Goal: Task Accomplishment & Management: Complete application form

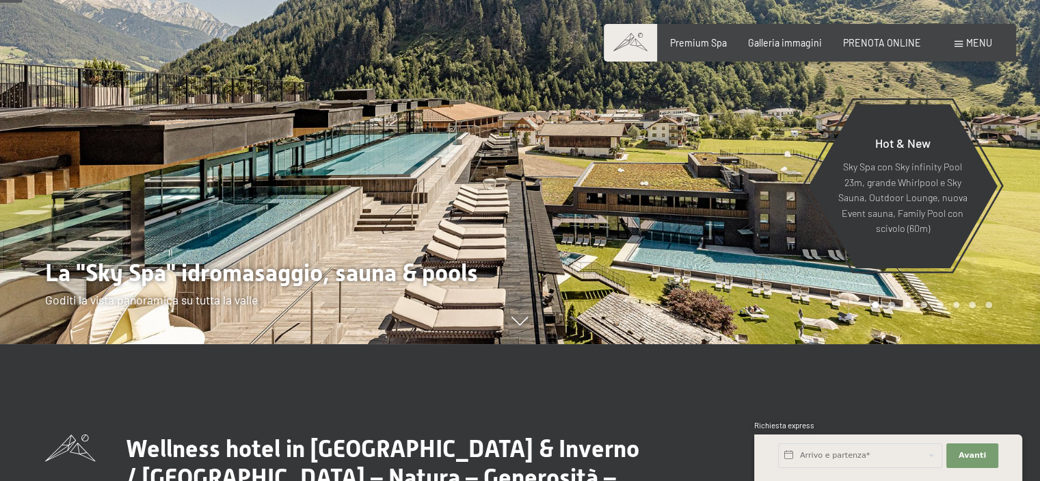
click at [789, 48] on div "Premium Spa Galleria immagini PRENOTA ONLINE" at bounding box center [785, 43] width 315 height 14
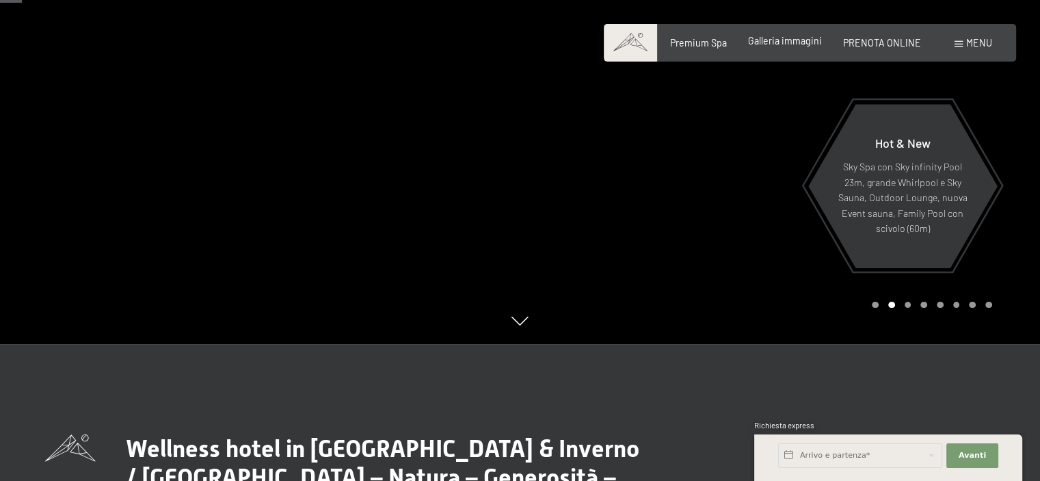
click at [789, 41] on span "Galleria immagini" at bounding box center [785, 41] width 74 height 12
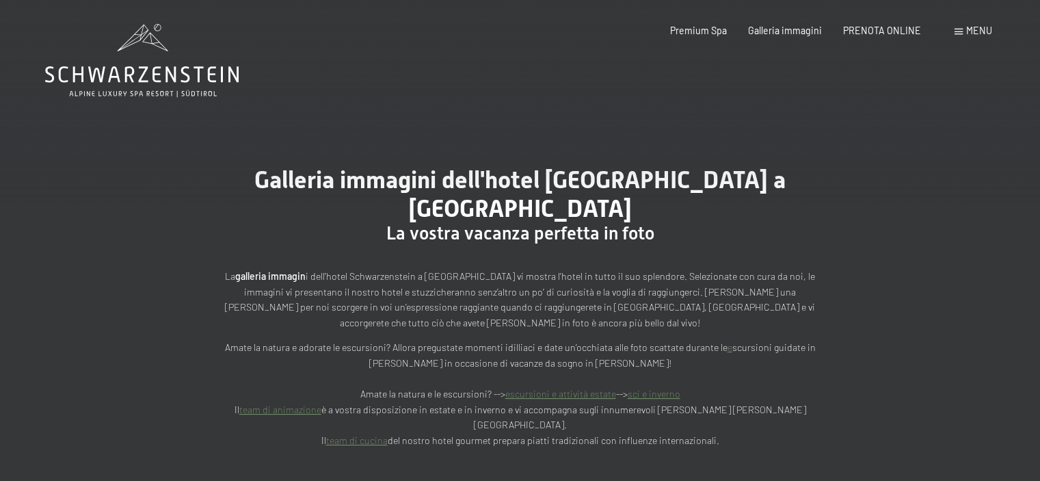
click at [187, 68] on icon at bounding box center [142, 60] width 194 height 73
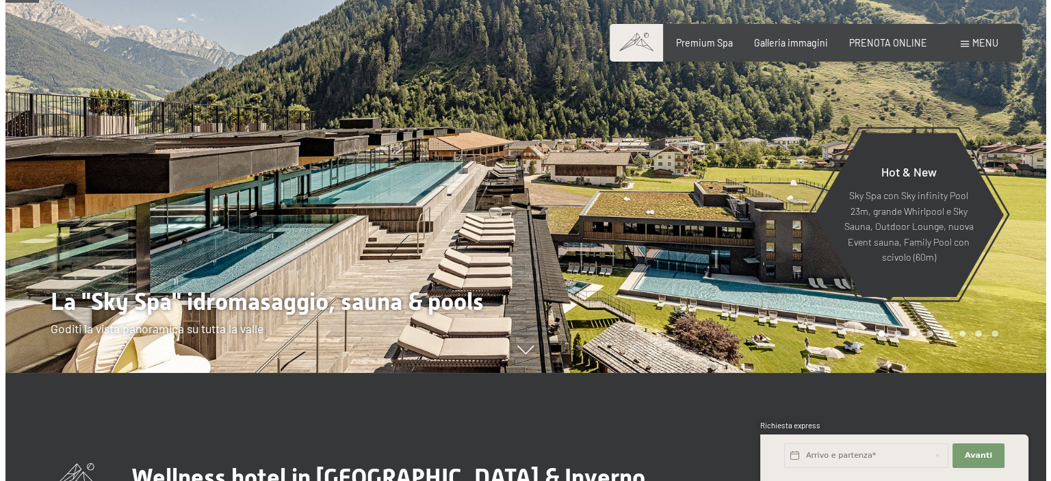
scroll to position [68, 0]
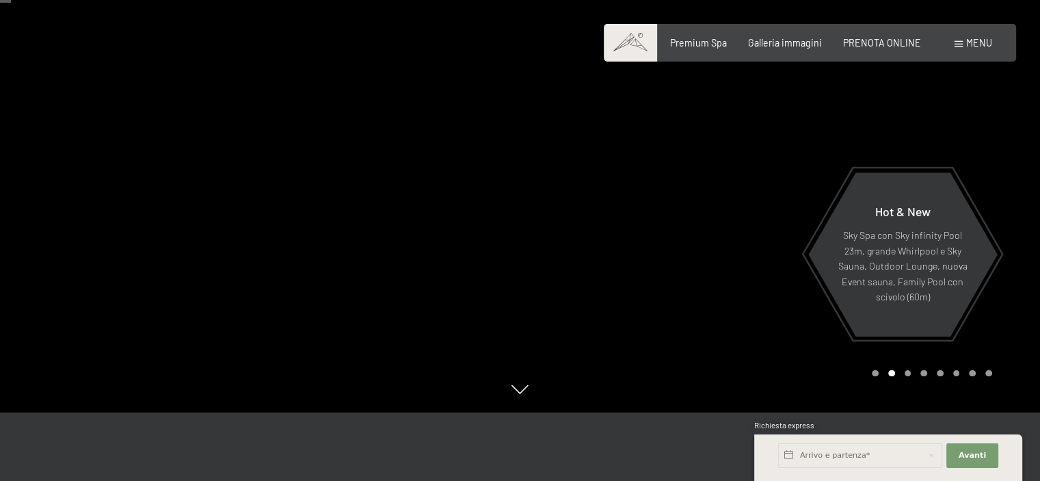
click at [958, 47] on div "Menu" at bounding box center [974, 43] width 38 height 14
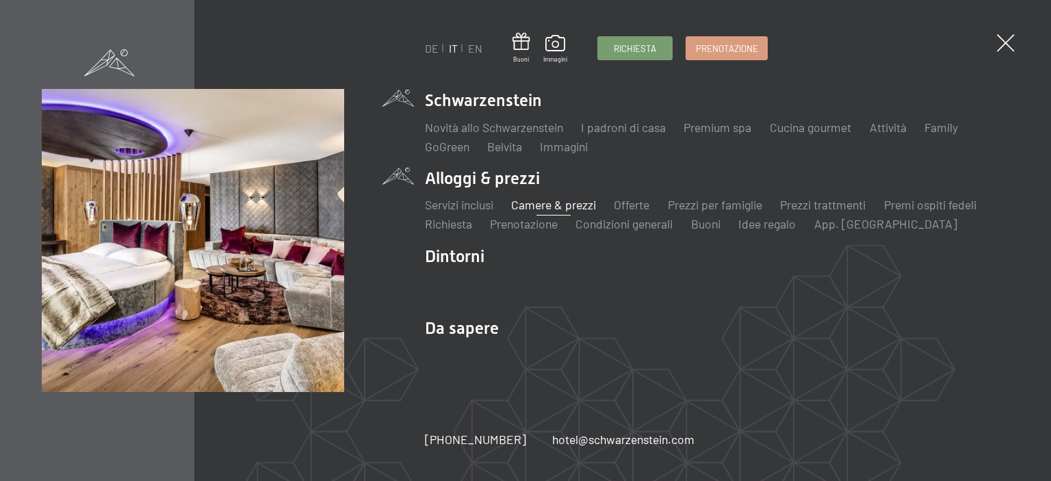
click at [558, 209] on link "Camere & prezzi" at bounding box center [553, 204] width 85 height 15
click at [681, 199] on link "Prezzi per famiglie" at bounding box center [715, 204] width 94 height 15
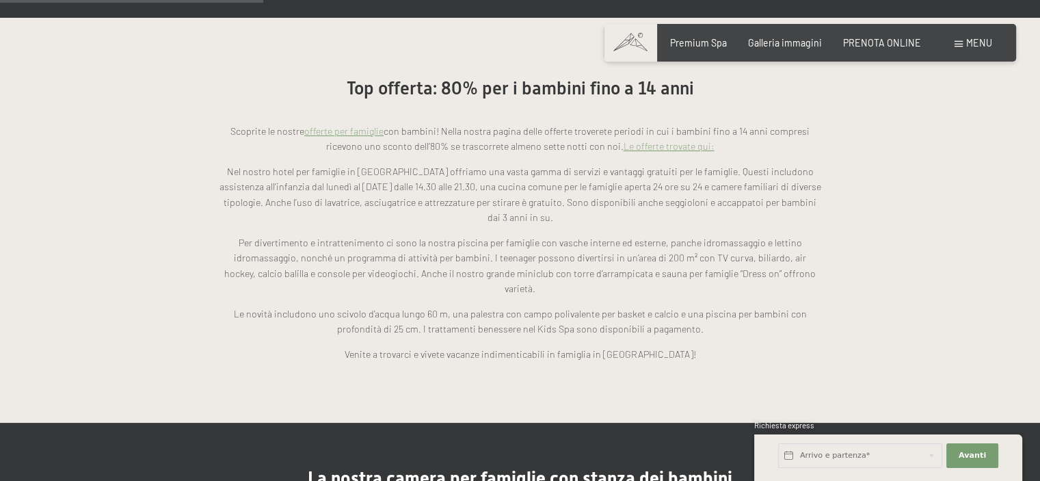
scroll to position [1026, 0]
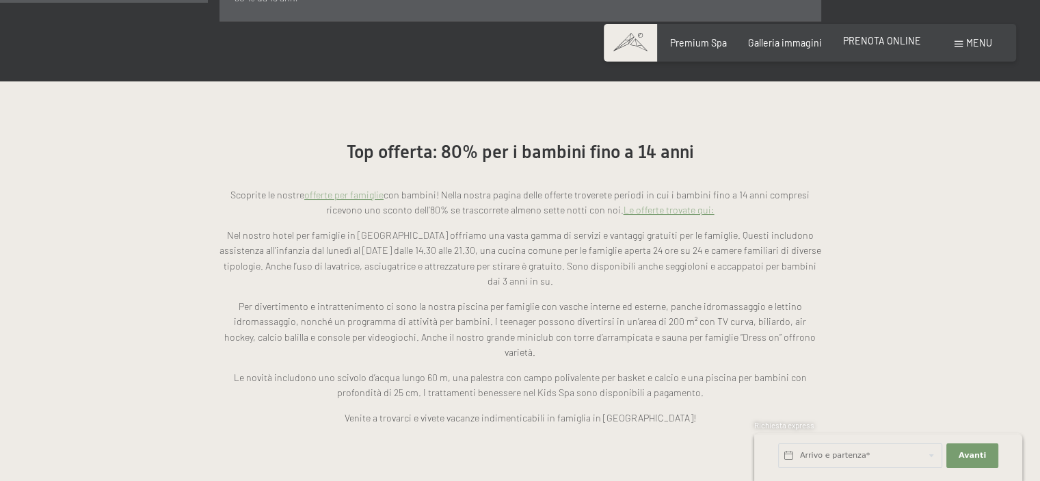
click at [881, 36] on span "PRENOTA ONLINE" at bounding box center [882, 41] width 78 height 12
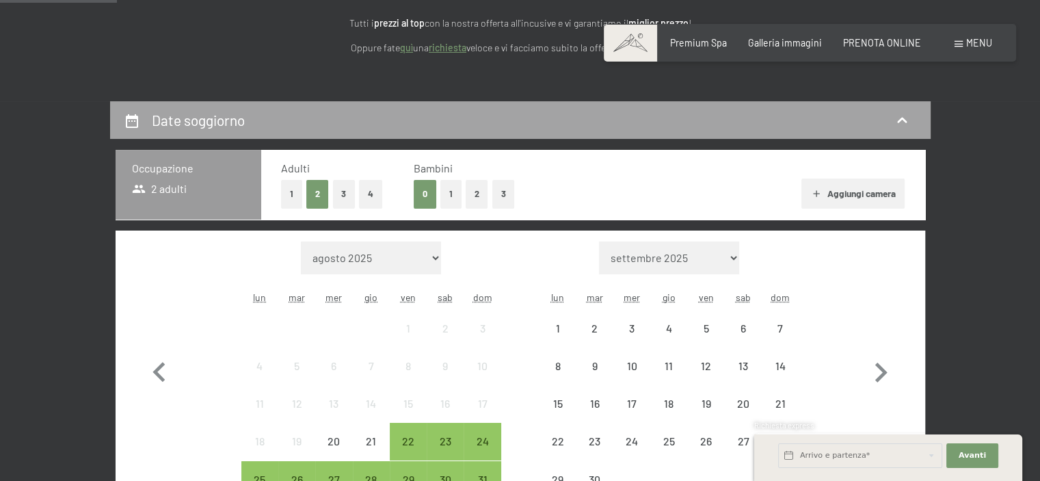
scroll to position [205, 0]
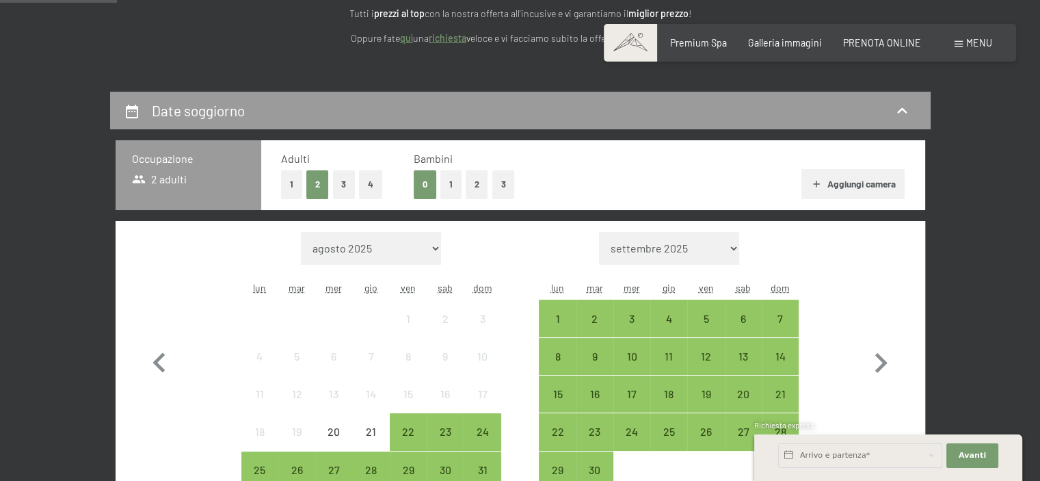
click at [476, 180] on button "2" at bounding box center [477, 184] width 23 height 28
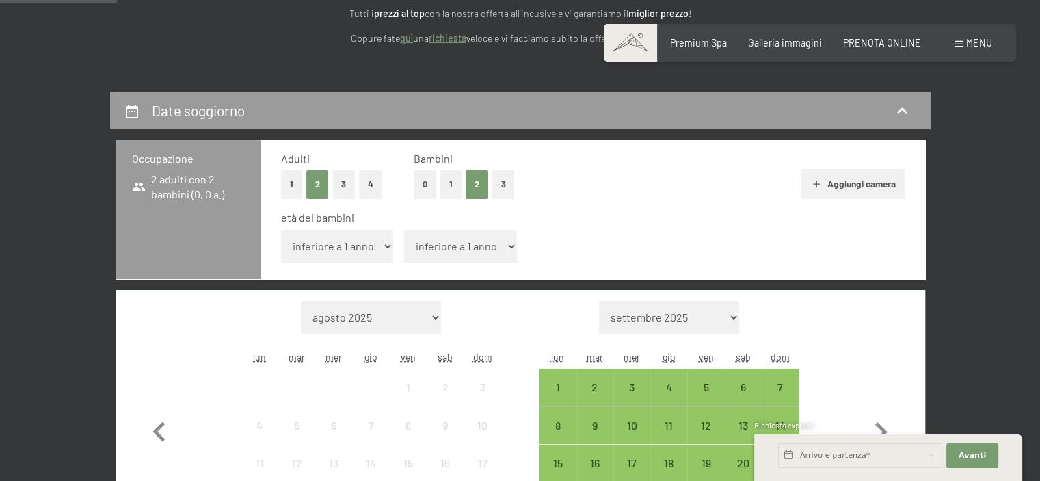
click at [358, 251] on select "inferiore a 1 anno 1 anno 2 anni 3 anni 4 anni 5 anni 6 anni 7 anni 8 anni 9 an…" at bounding box center [337, 246] width 113 height 33
select select "10"
click at [281, 230] on select "inferiore a 1 anno 1 anno 2 anni 3 anni 4 anni 5 anni 6 anni 7 anni 8 anni 9 an…" at bounding box center [337, 246] width 113 height 33
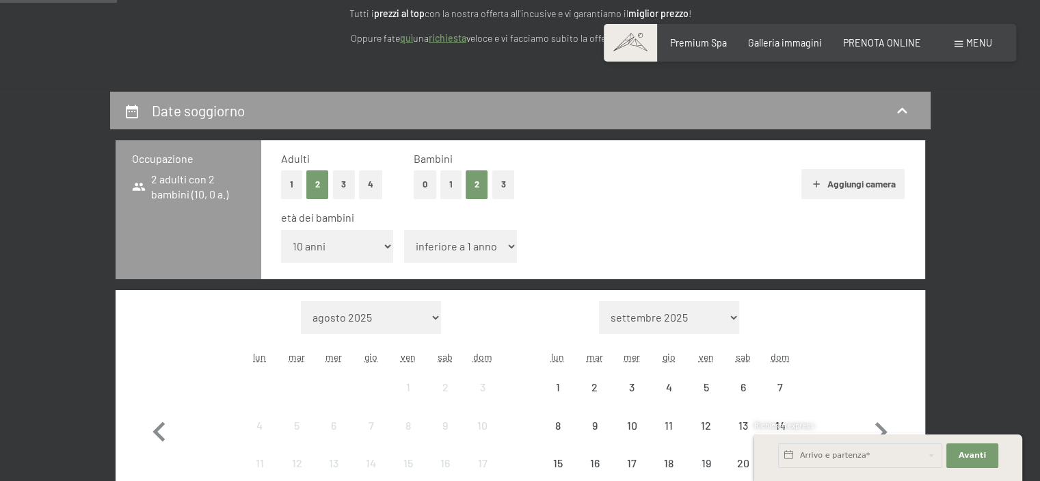
click at [444, 250] on select "inferiore a 1 anno 1 anno 2 anni 3 anni 4 anni 5 anni 6 anni 7 anni 8 anni 9 an…" at bounding box center [460, 246] width 113 height 33
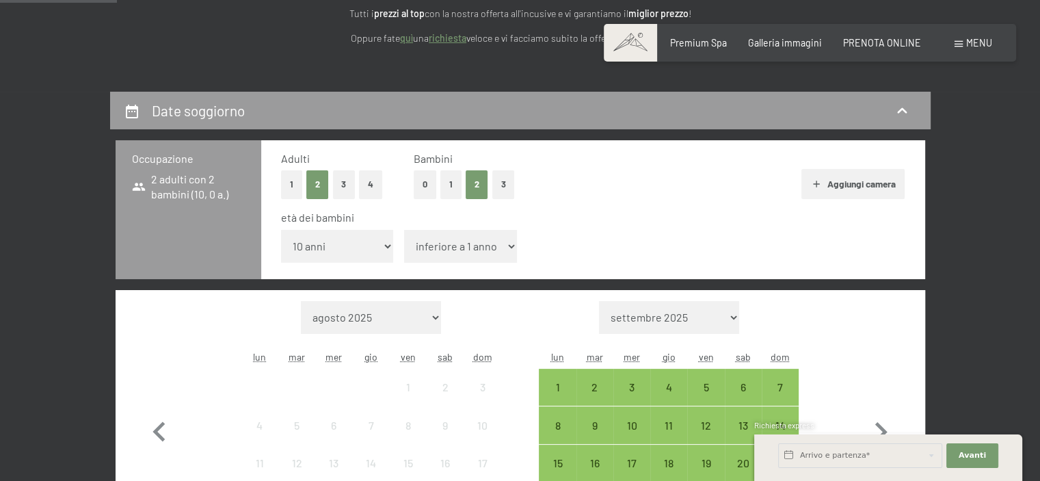
select select "12"
click at [404, 230] on select "inferiore a 1 anno 1 anno 2 anni 3 anni 4 anni 5 anni 6 anni 7 anni 8 anni 9 an…" at bounding box center [460, 246] width 113 height 33
click at [848, 188] on button "Aggiungi camera" at bounding box center [853, 184] width 103 height 30
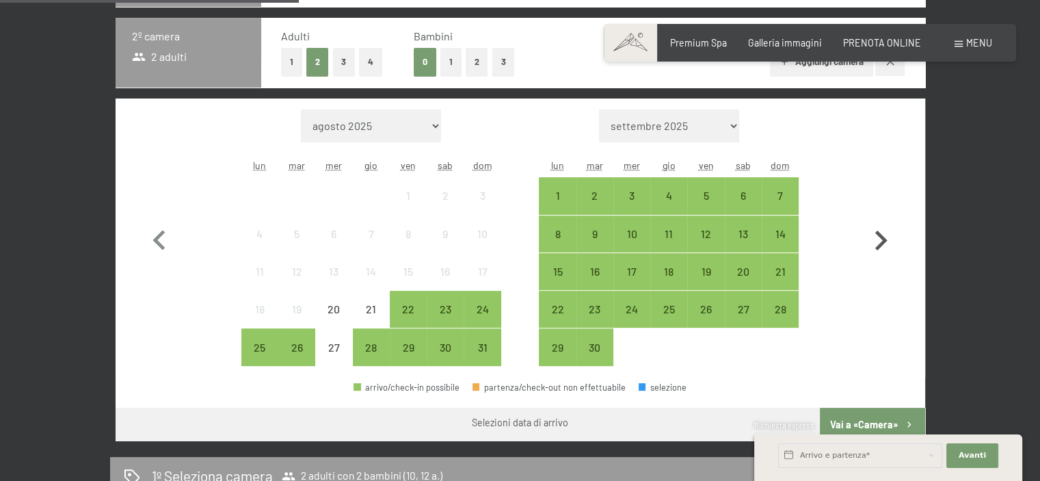
scroll to position [479, 0]
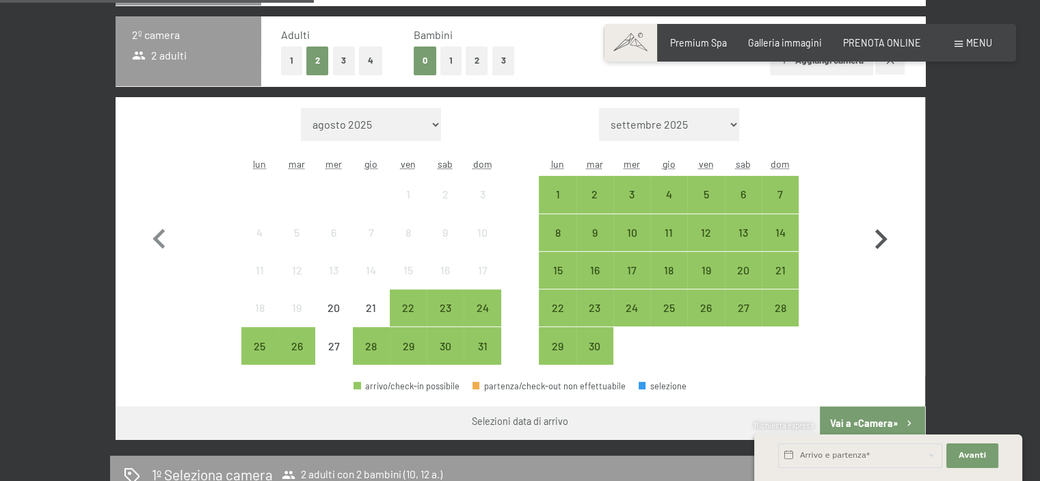
click at [877, 241] on icon "button" at bounding box center [881, 240] width 40 height 40
select select "2025-09-01"
select select "2025-10-01"
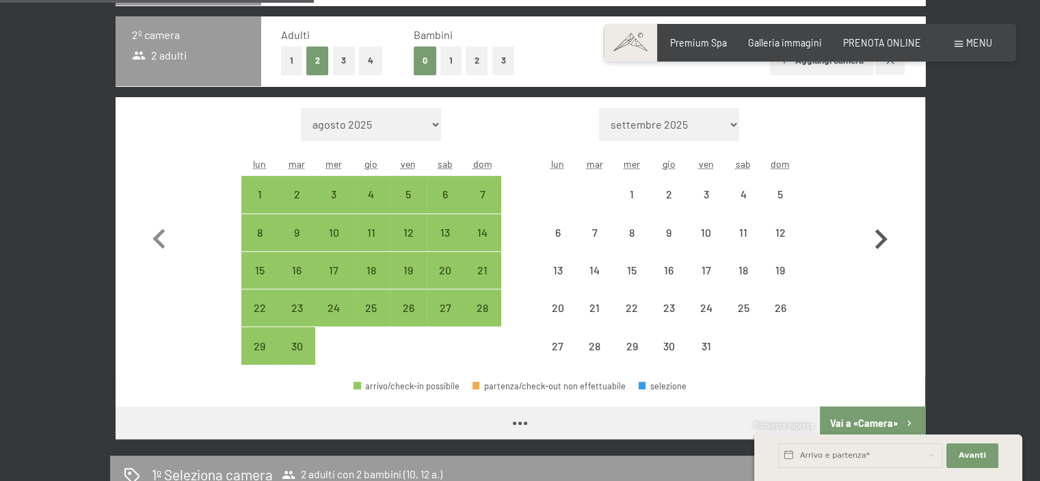
select select "2025-09-01"
select select "2025-10-01"
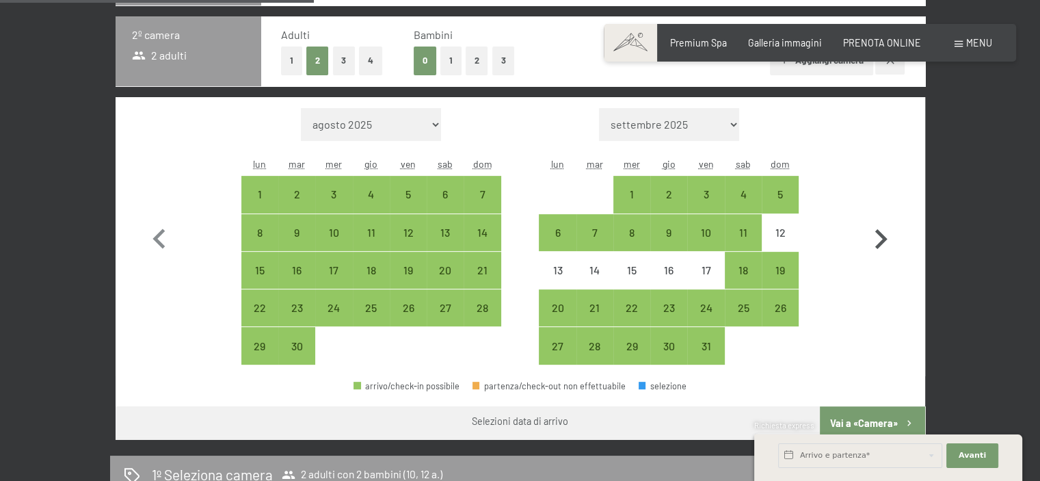
click at [877, 235] on icon "button" at bounding box center [881, 240] width 40 height 40
select select "2025-10-01"
select select "2025-11-01"
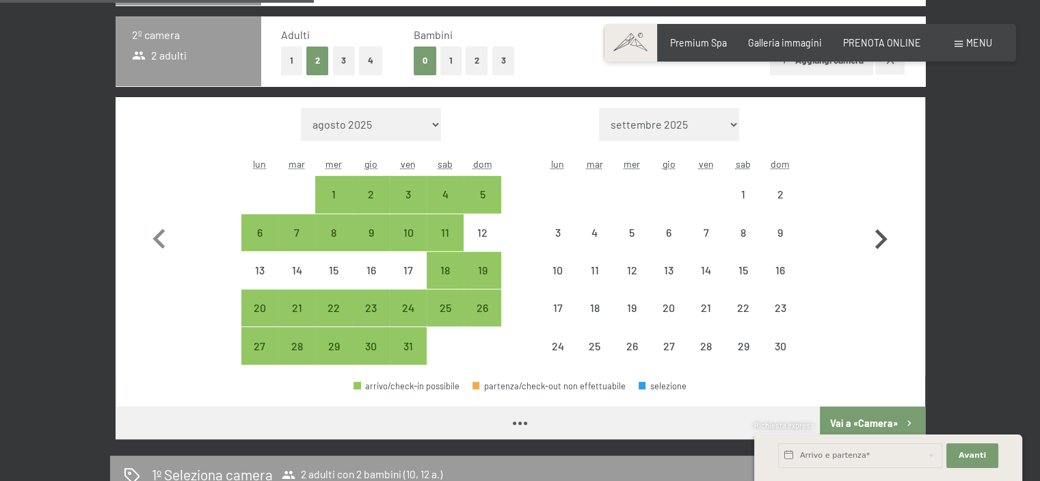
select select "2025-10-01"
select select "2025-11-01"
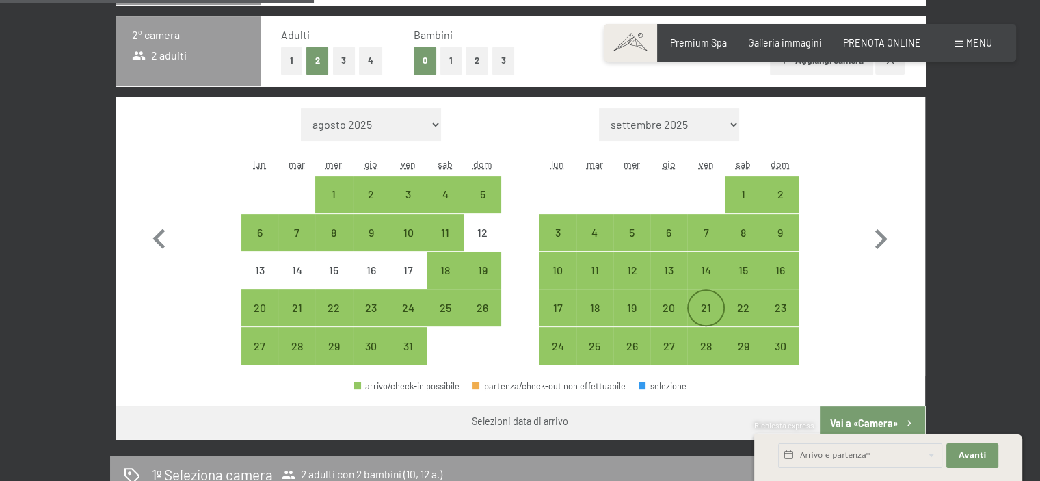
click at [711, 304] on div "21" at bounding box center [706, 319] width 34 height 34
select select "2025-10-01"
select select "2025-11-01"
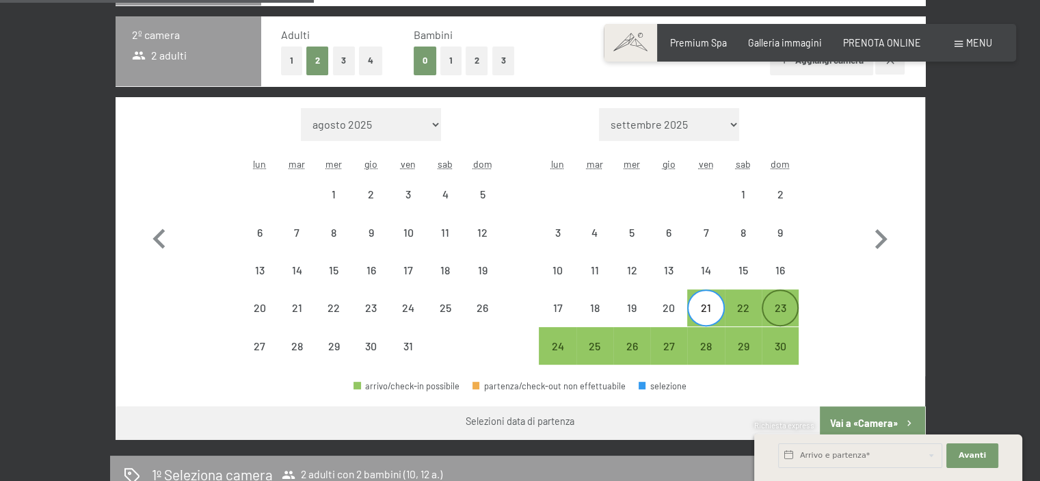
click at [782, 311] on div "23" at bounding box center [780, 319] width 34 height 34
select select "2025-10-01"
select select "2025-11-01"
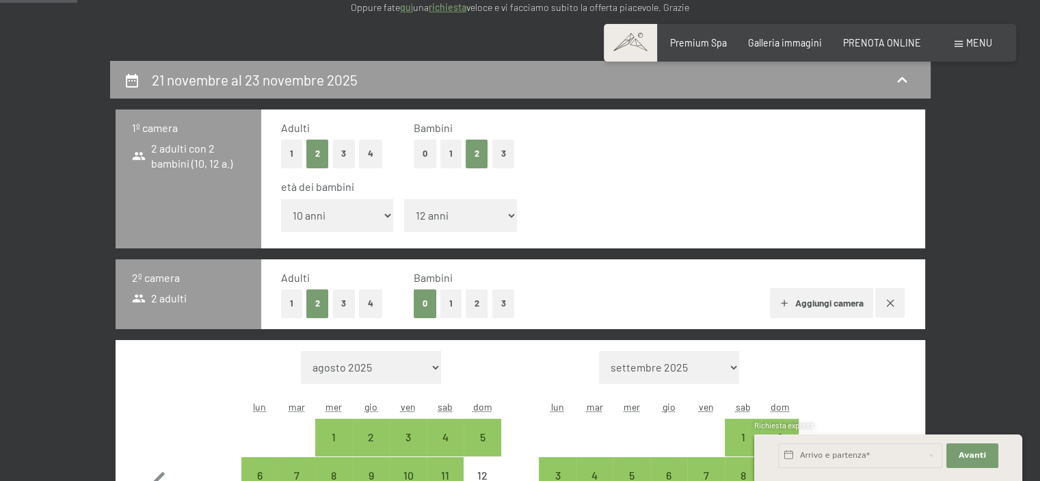
scroll to position [205, 0]
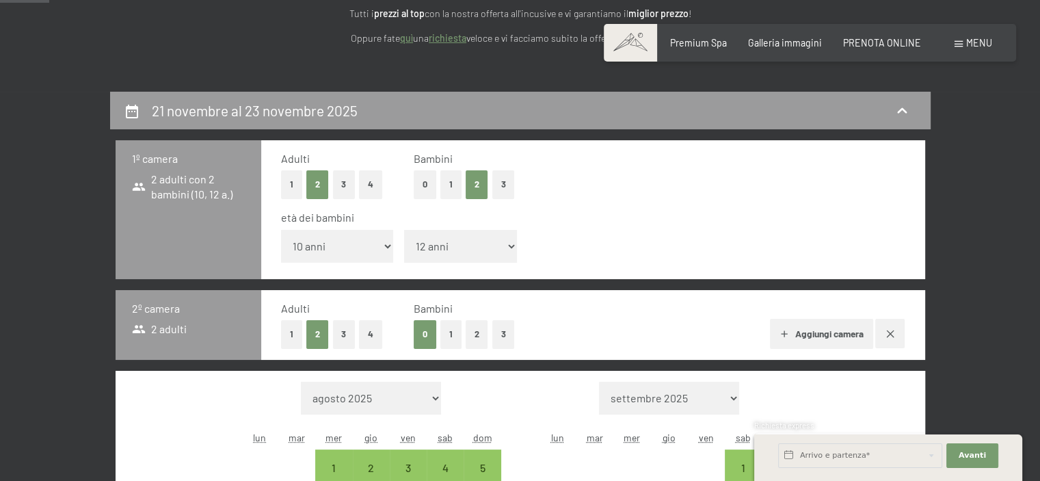
click at [472, 333] on button "2" at bounding box center [477, 334] width 23 height 28
select select "2025-10-01"
select select "2025-11-01"
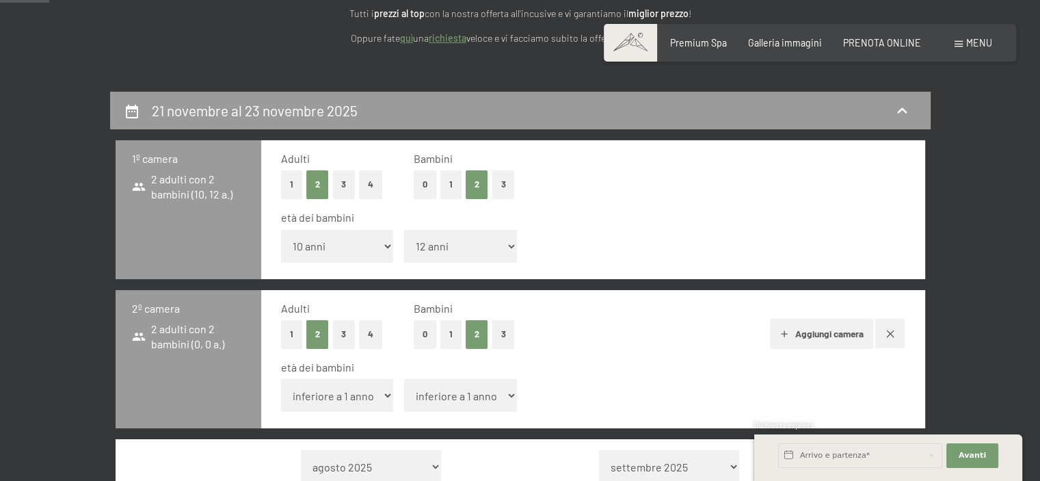
select select "2025-10-01"
select select "2025-11-01"
select select "2025-10-01"
select select "2025-11-01"
click at [440, 391] on select "inferiore a 1 anno 1 anno 2 anni 3 anni 4 anni 5 anni 6 anni 7 anni 8 anni 9 an…" at bounding box center [460, 395] width 113 height 33
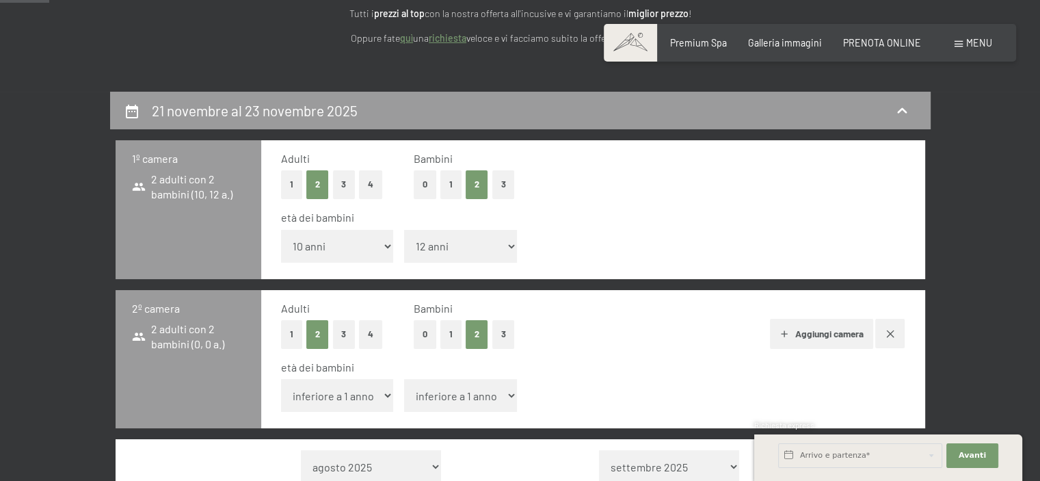
select select "4"
click at [404, 379] on select "inferiore a 1 anno 1 anno 2 anni 3 anni 4 anni 5 anni 6 anni 7 anni 8 anni 9 an…" at bounding box center [460, 395] width 113 height 33
select select "2025-10-01"
select select "2025-11-01"
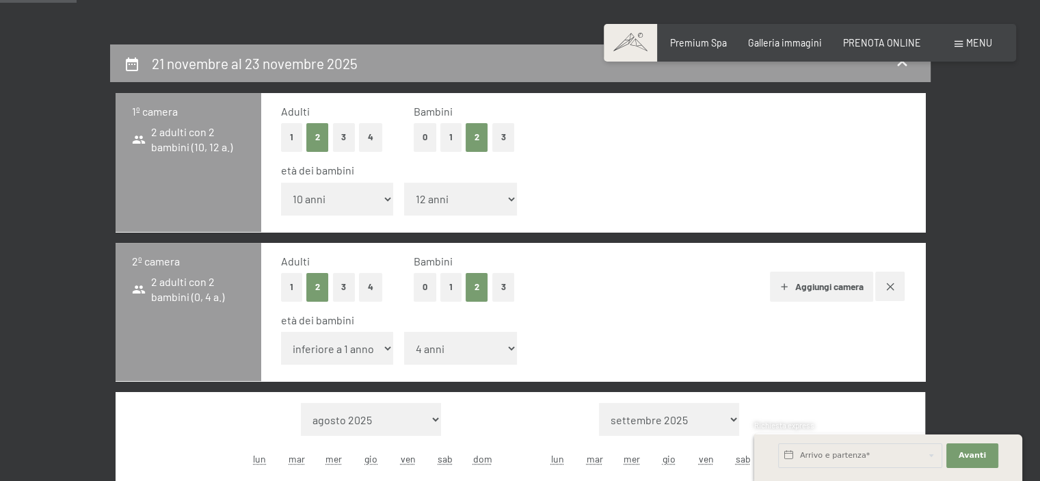
scroll to position [342, 0]
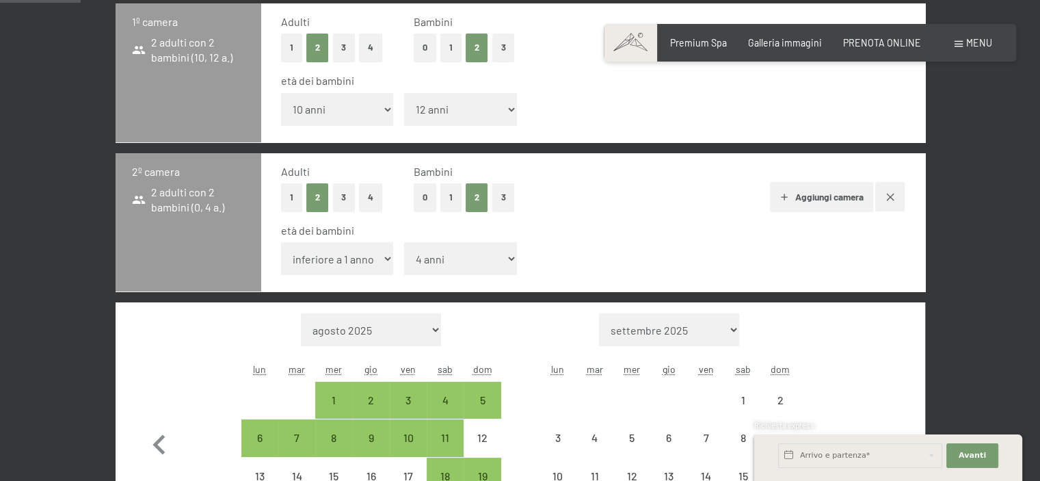
select select "2025-10-01"
select select "2025-11-01"
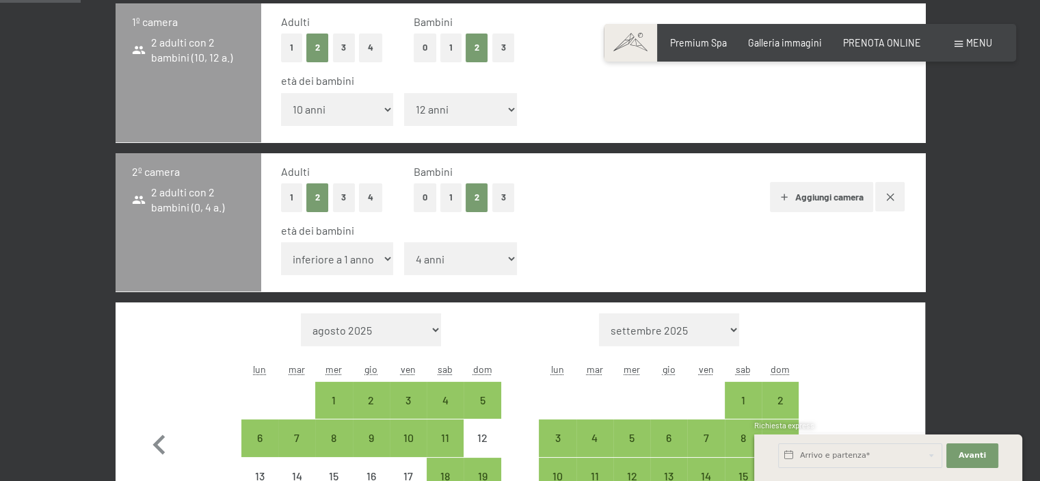
click at [791, 211] on button "Aggiungi camera" at bounding box center [821, 197] width 103 height 30
select select "2025-10-01"
select select "2025-11-01"
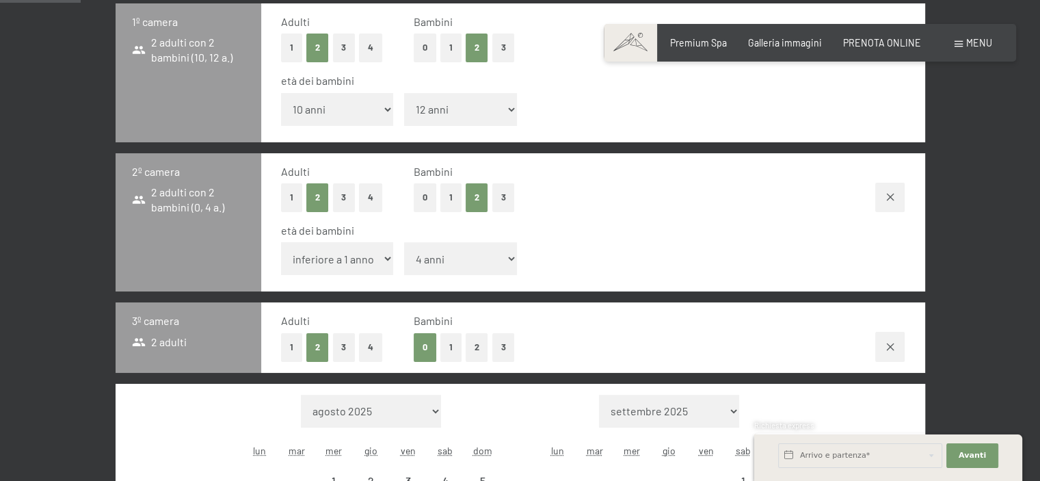
select select "2025-10-01"
select select "2025-11-01"
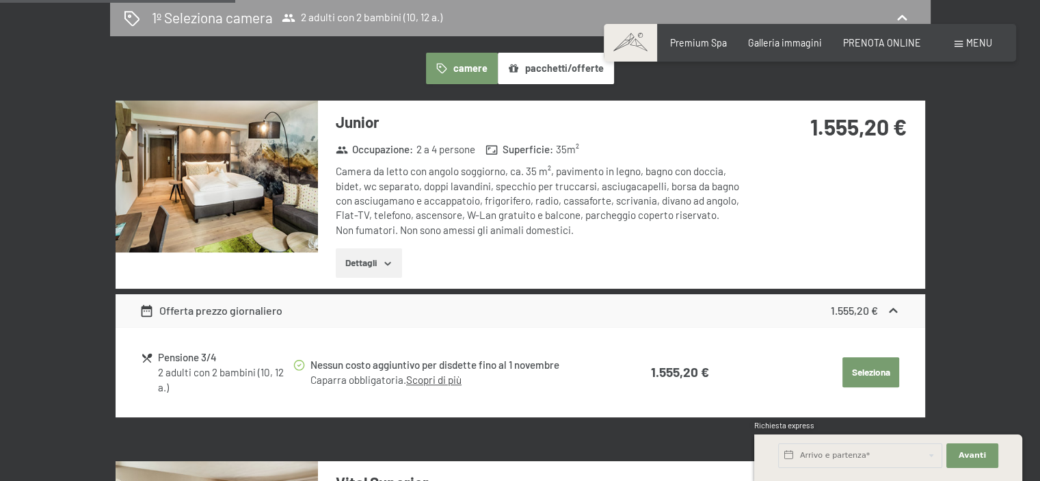
scroll to position [1163, 0]
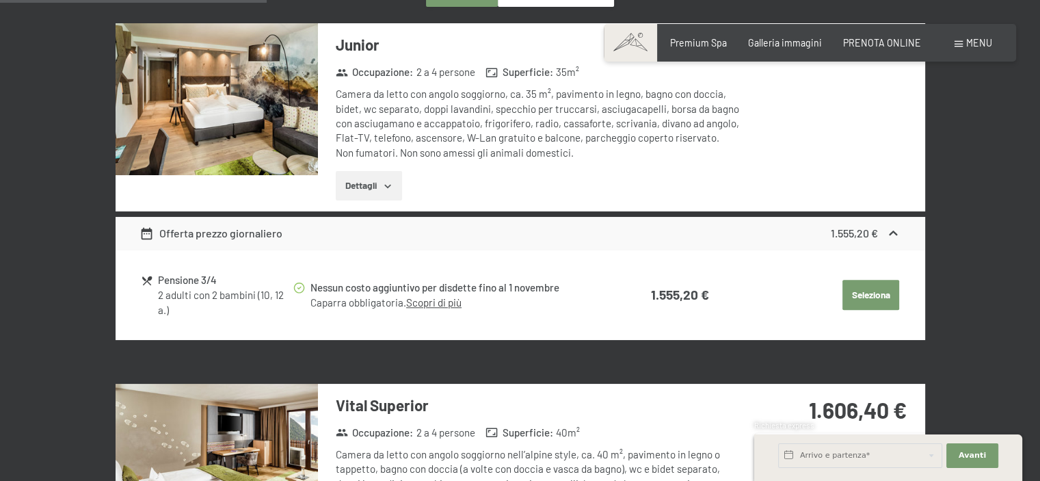
click at [867, 289] on button "Seleziona" at bounding box center [871, 295] width 57 height 30
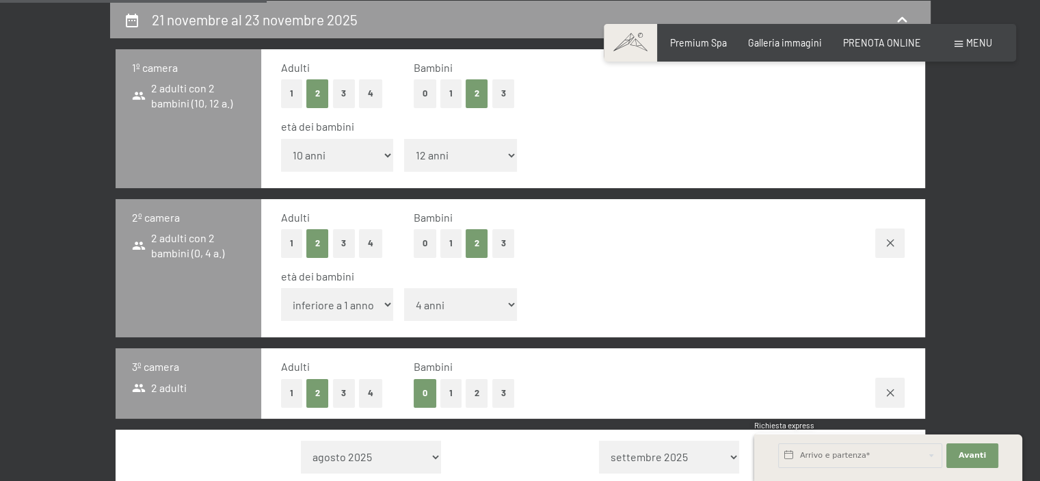
select select "2025-10-01"
select select "2025-11-01"
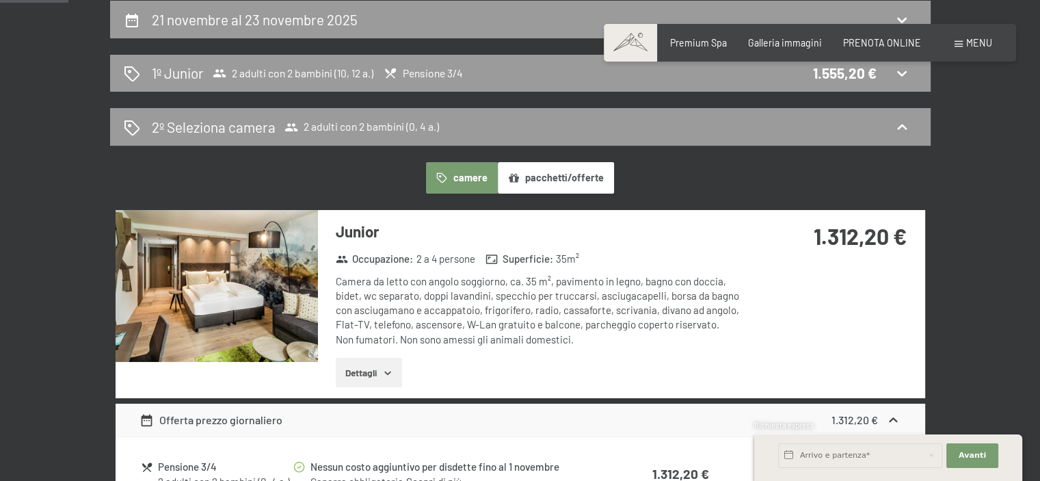
click at [531, 174] on button "pacchetti/offerte" at bounding box center [556, 177] width 116 height 31
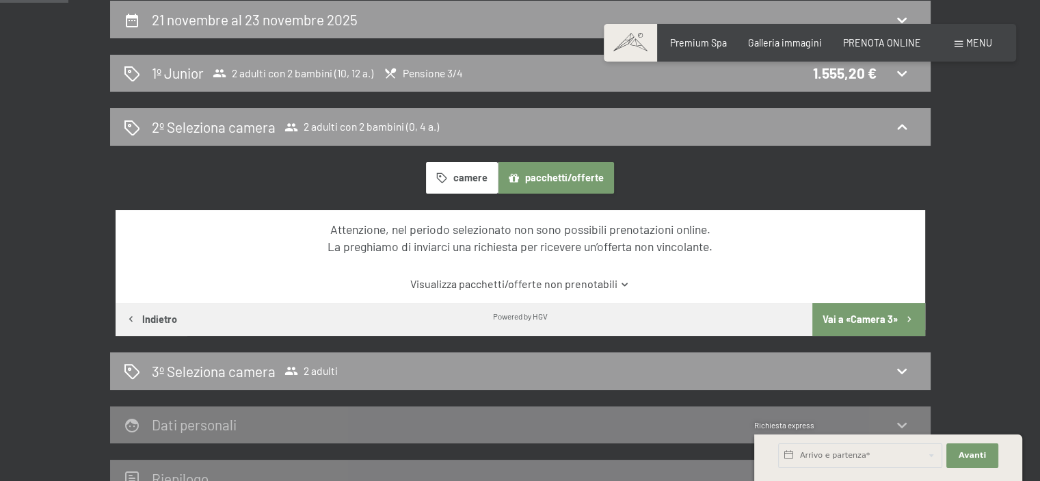
click at [454, 180] on button "camere" at bounding box center [461, 177] width 71 height 31
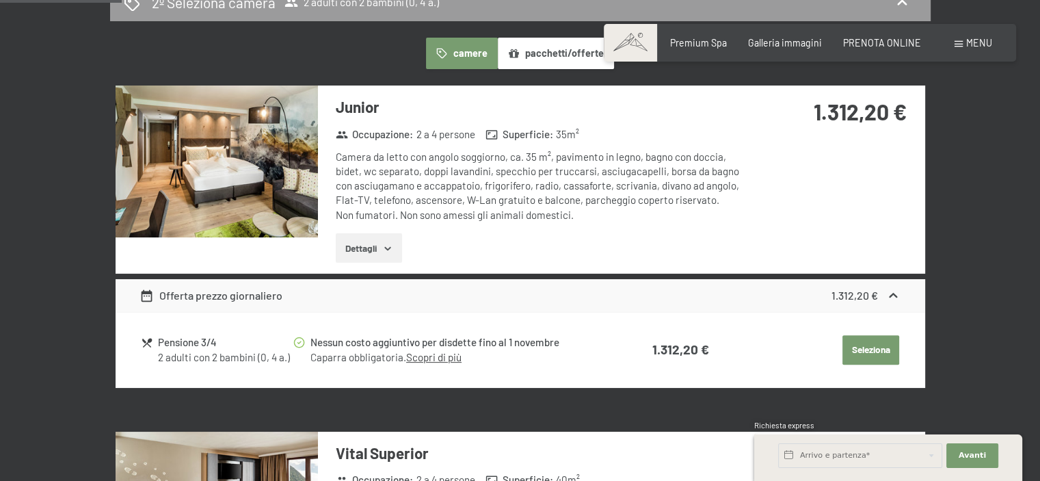
scroll to position [433, 0]
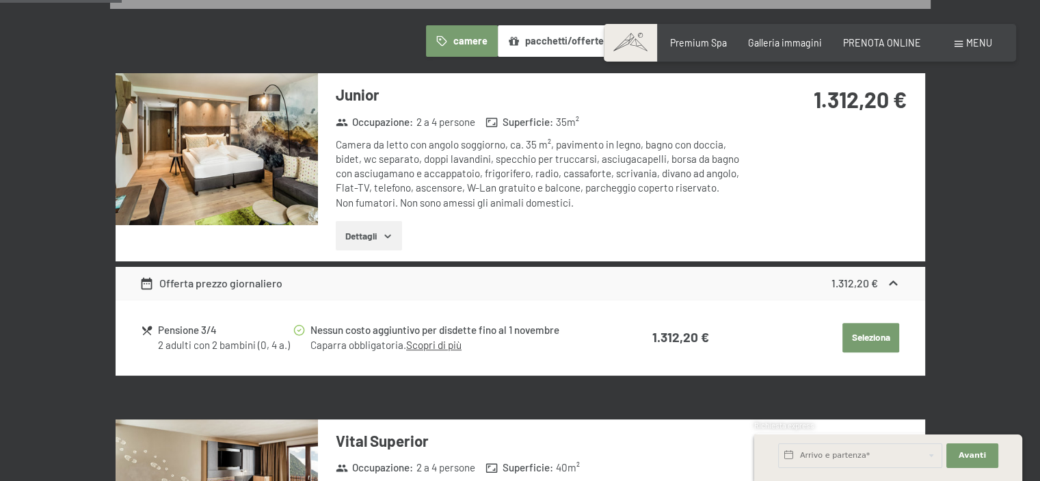
click at [871, 343] on button "Seleziona" at bounding box center [871, 338] width 57 height 30
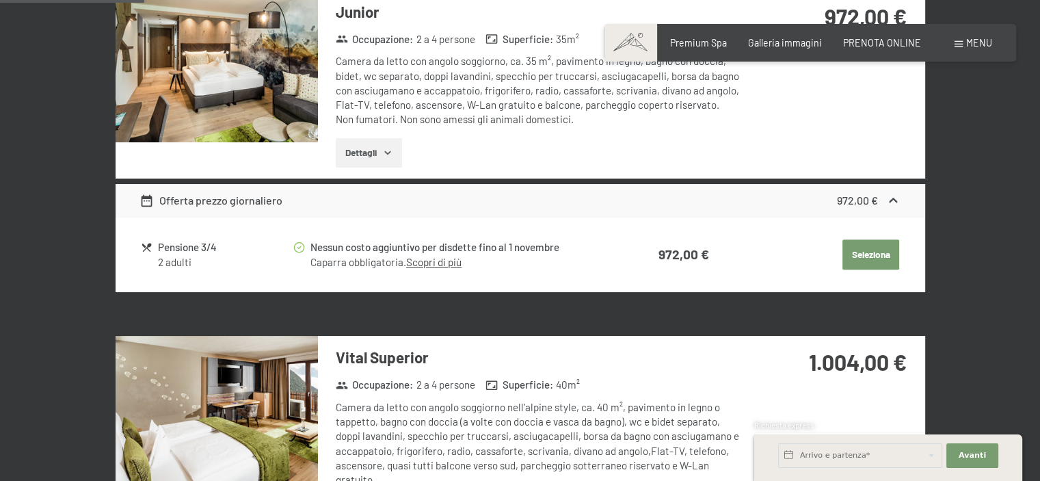
click at [863, 256] on button "Seleziona" at bounding box center [871, 254] width 57 height 30
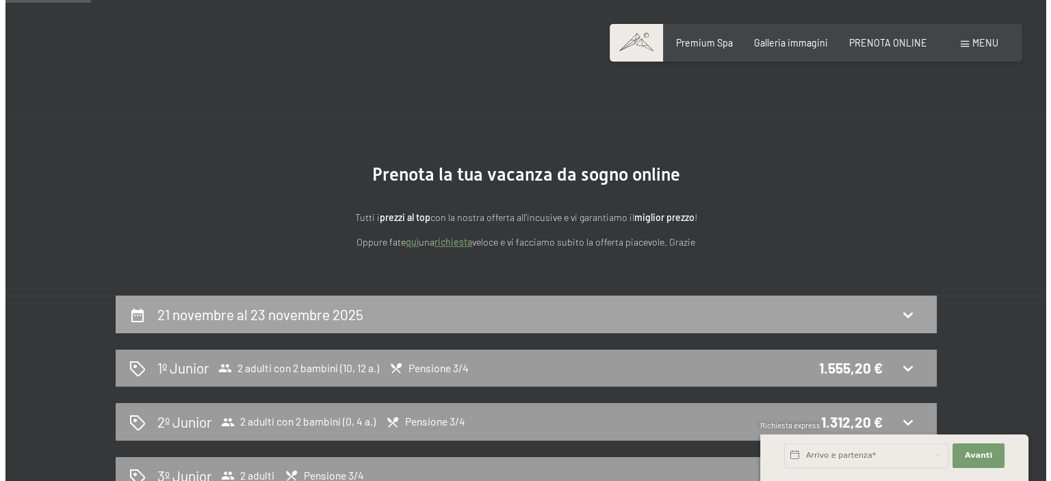
scroll to position [0, 0]
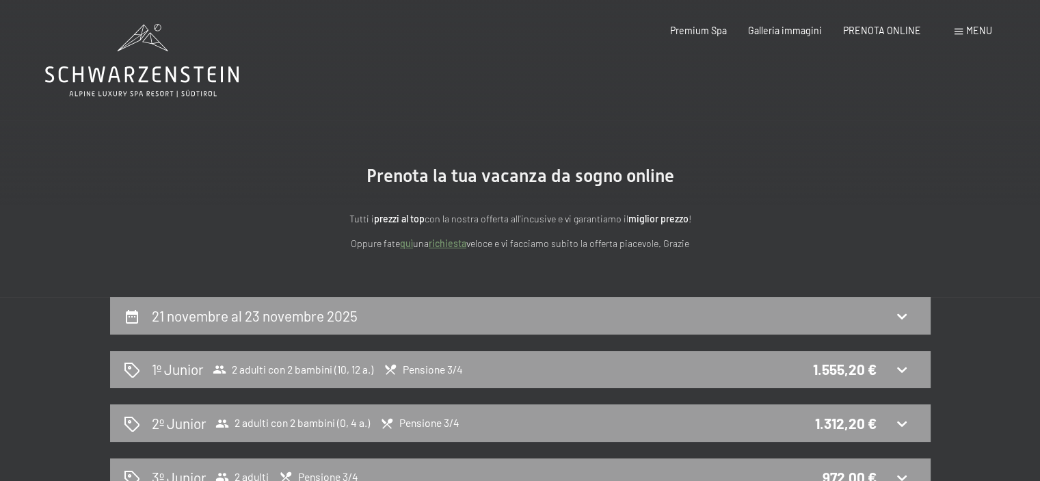
click at [977, 35] on span "Menu" at bounding box center [979, 31] width 26 height 12
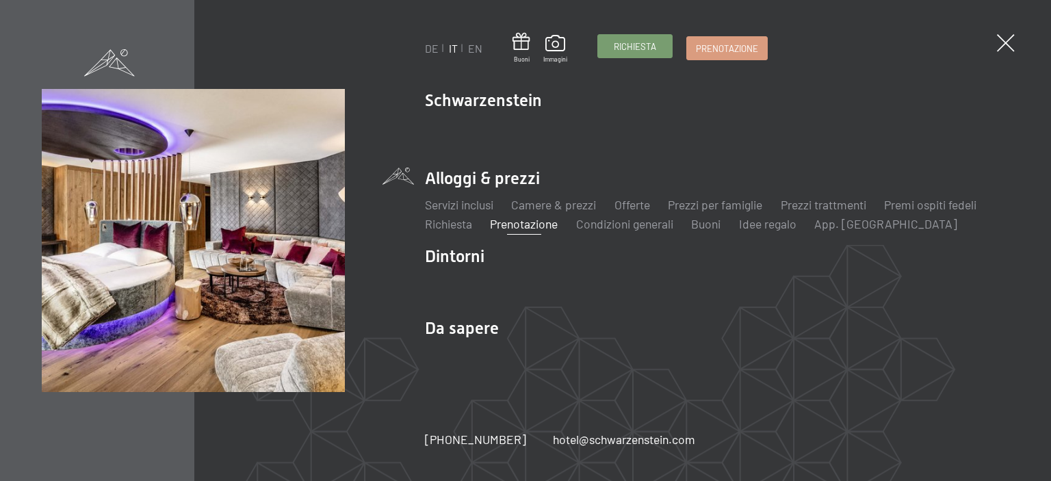
click at [626, 56] on link "Richiesta" at bounding box center [635, 46] width 74 height 23
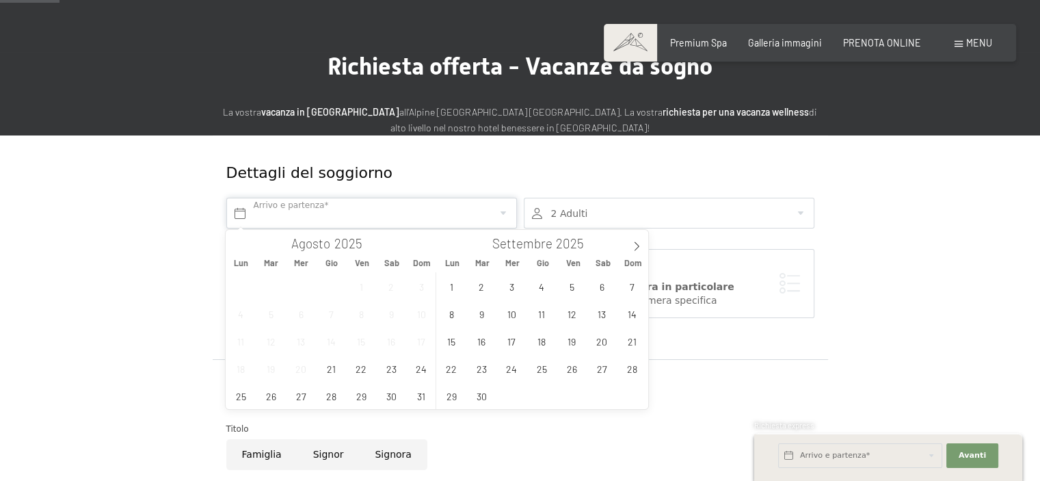
click at [631, 246] on span at bounding box center [636, 241] width 23 height 23
click at [577, 360] on span "21" at bounding box center [572, 368] width 27 height 27
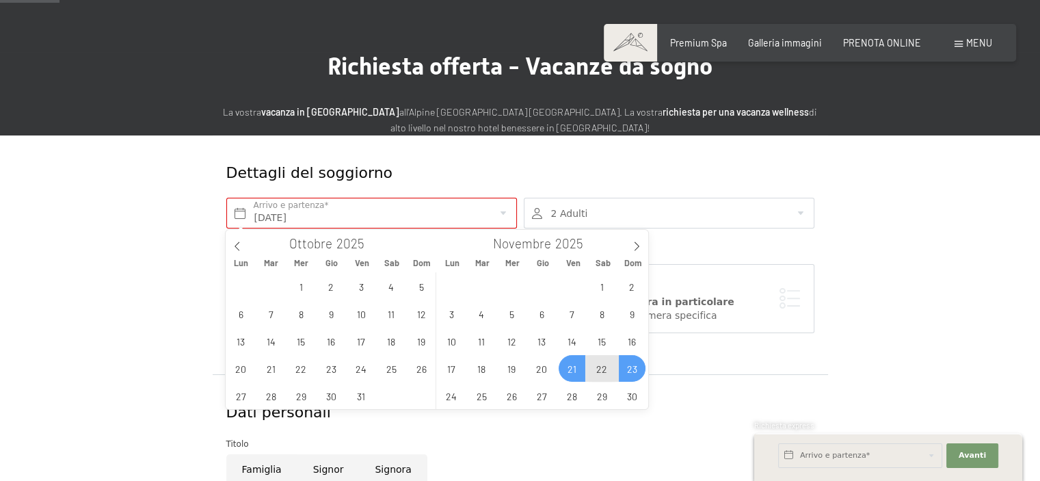
click at [632, 360] on span "23" at bounding box center [632, 368] width 27 height 27
type input "Ven. 21/11/2025 - Dom. 23/11/2025"
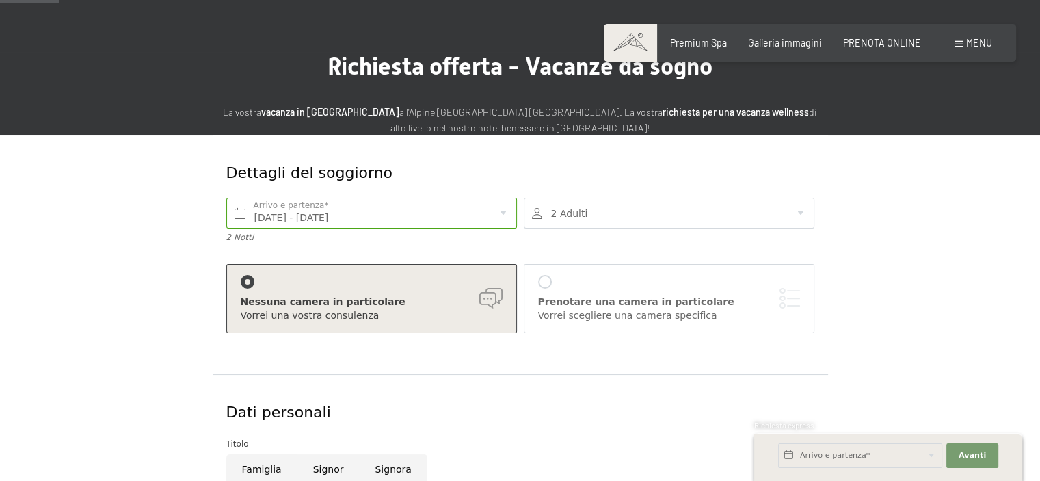
click at [623, 220] on div at bounding box center [669, 213] width 291 height 31
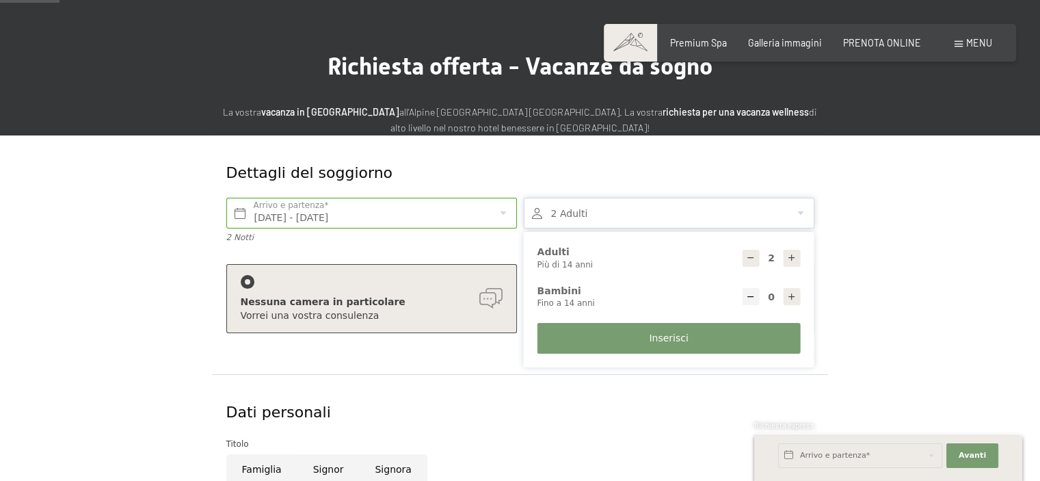
click at [792, 259] on icon at bounding box center [792, 258] width 10 height 10
click at [791, 259] on icon at bounding box center [792, 258] width 10 height 10
click at [791, 257] on icon at bounding box center [792, 258] width 10 height 10
click at [790, 256] on icon at bounding box center [792, 258] width 10 height 10
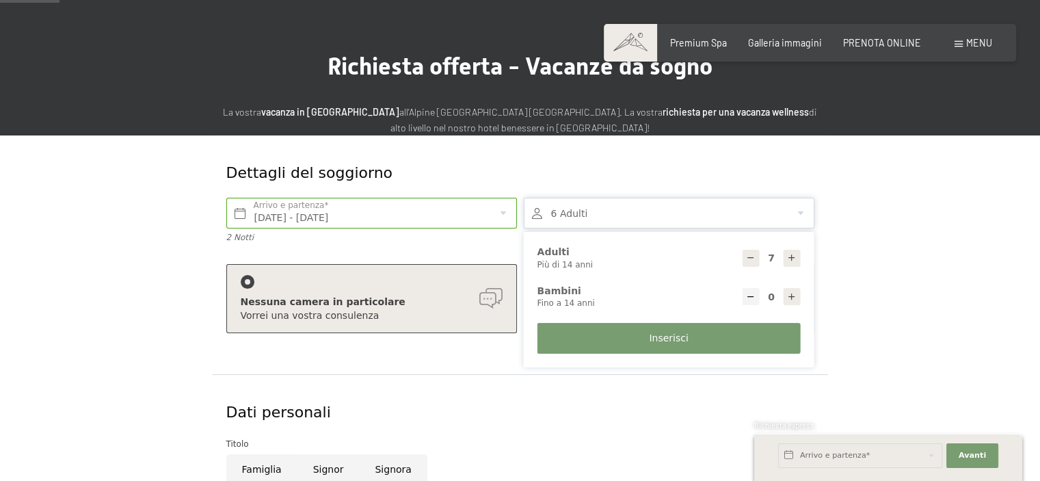
click at [789, 256] on icon at bounding box center [792, 258] width 10 height 10
type input "9"
click at [793, 291] on div at bounding box center [792, 296] width 17 height 17
type input "1"
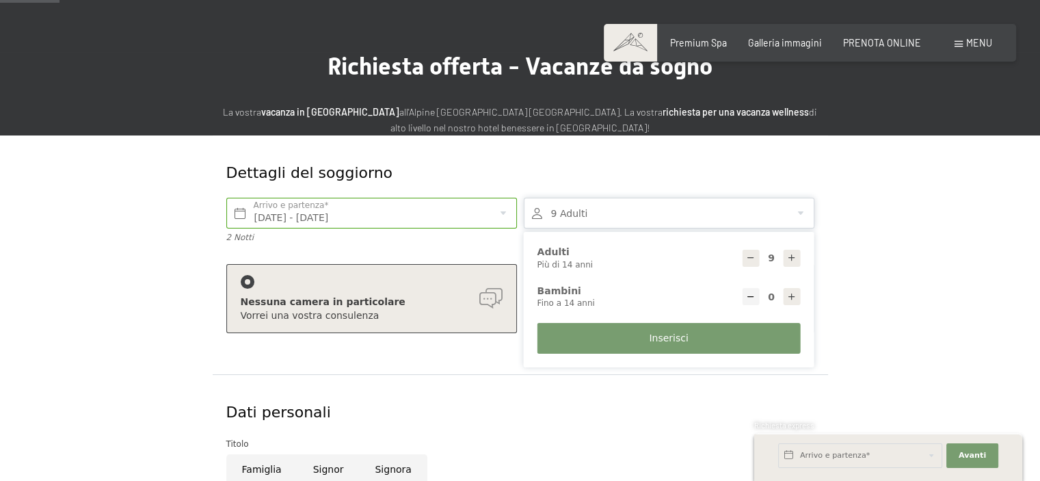
select select
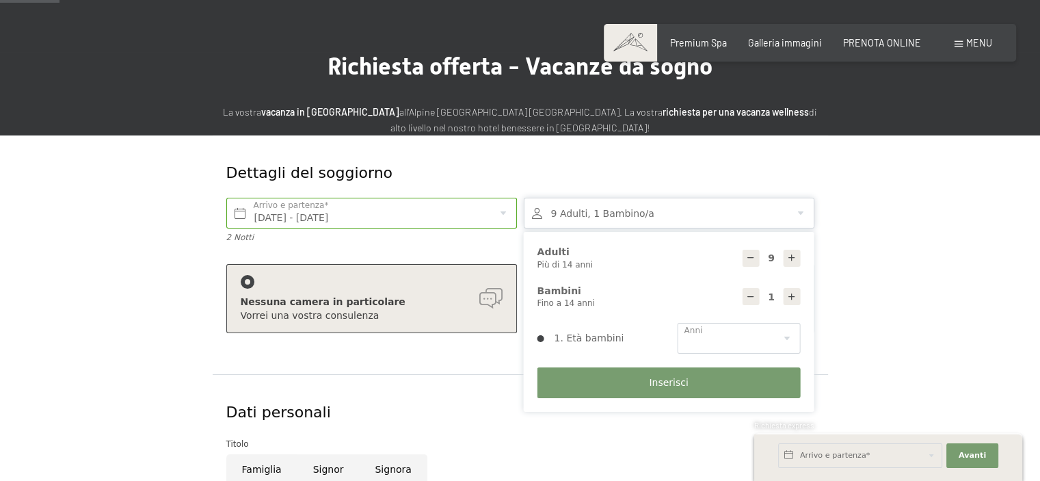
click at [793, 291] on div at bounding box center [792, 296] width 17 height 17
type input "2"
select select
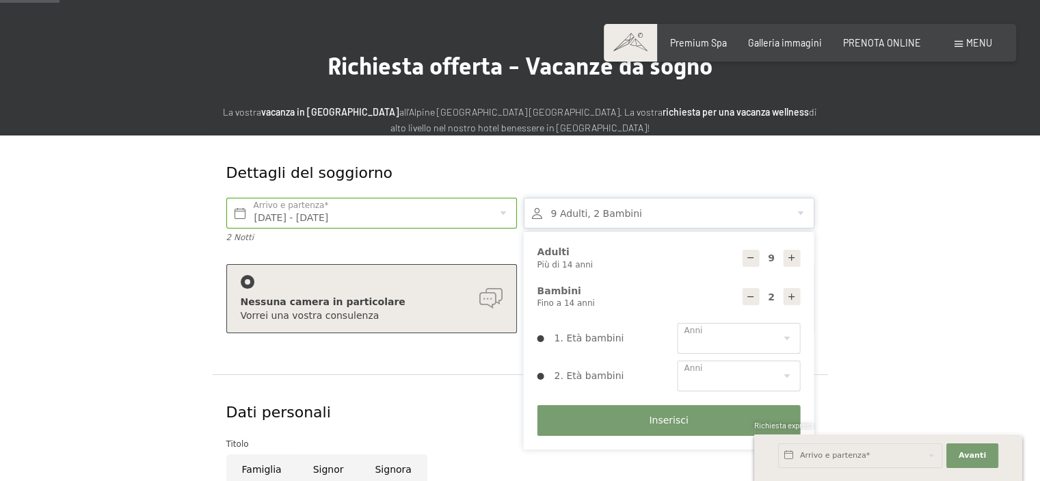
click at [793, 290] on div at bounding box center [792, 296] width 17 height 17
type input "3"
select select
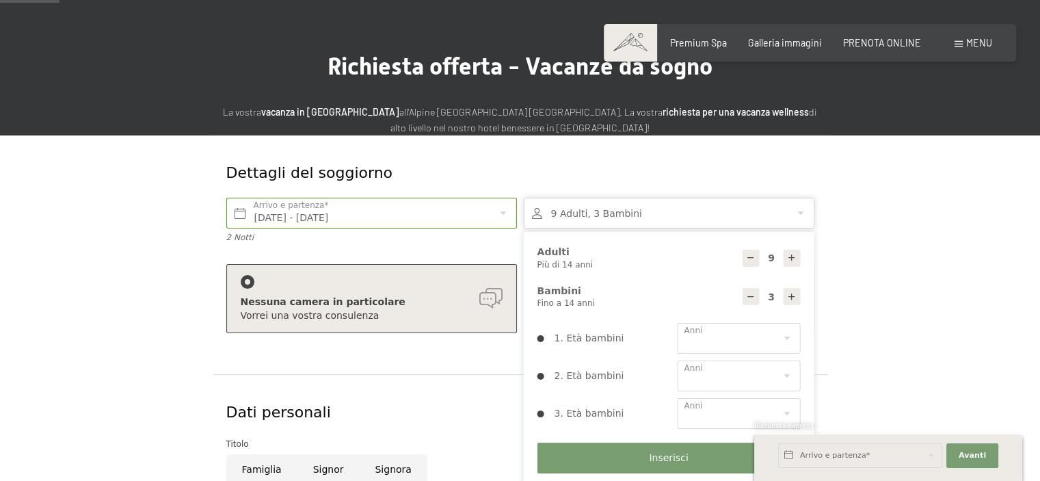
click at [793, 290] on div at bounding box center [792, 296] width 17 height 17
type input "4"
select select
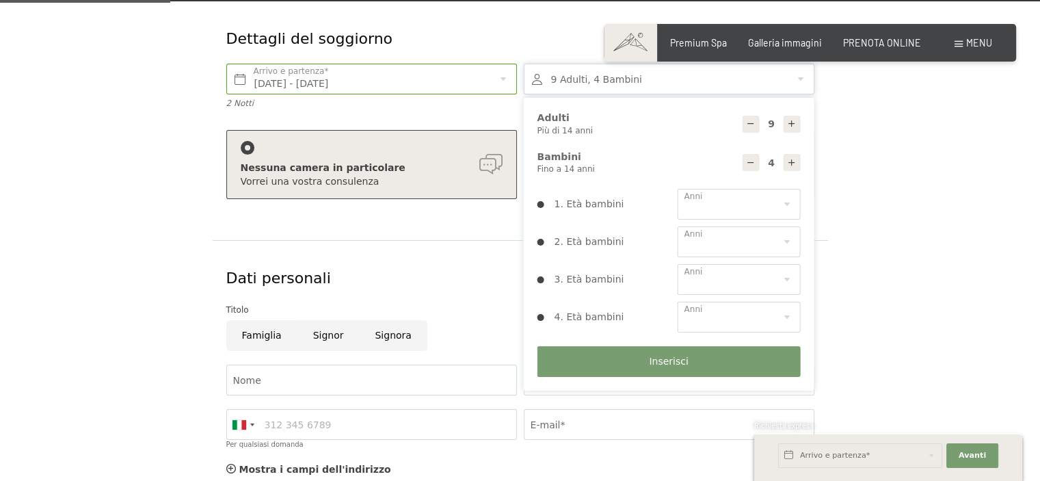
scroll to position [205, 0]
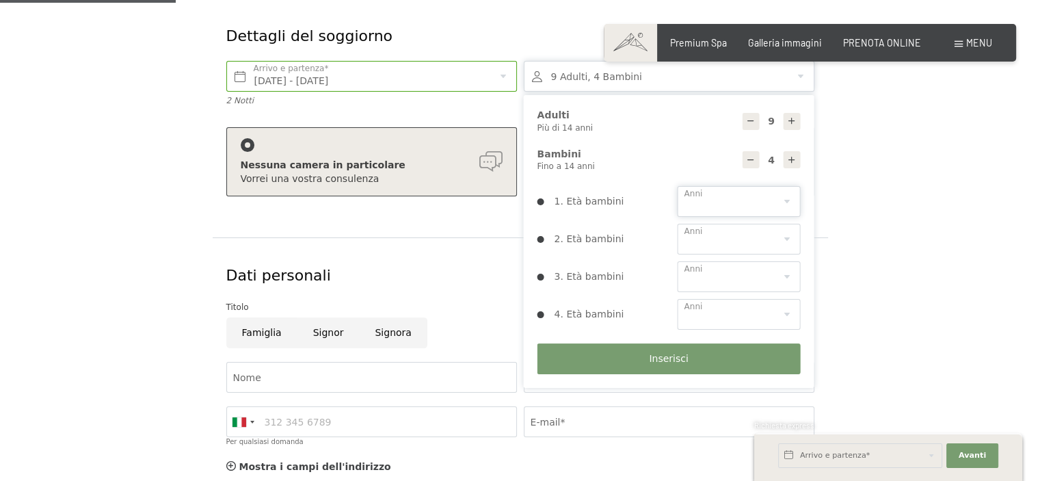
click at [698, 213] on select "0 1 2 3 4 5 6 7 8 9 10 11 12 13 14" at bounding box center [739, 201] width 123 height 31
select select "0"
click at [678, 186] on select "0 1 2 3 4 5 6 7 8 9 10 11 12 13 14" at bounding box center [739, 201] width 123 height 31
click at [701, 238] on select "0 1 2 3 4 5 6 7 8 9 10 11 12 13 14" at bounding box center [739, 239] width 123 height 31
select select "4"
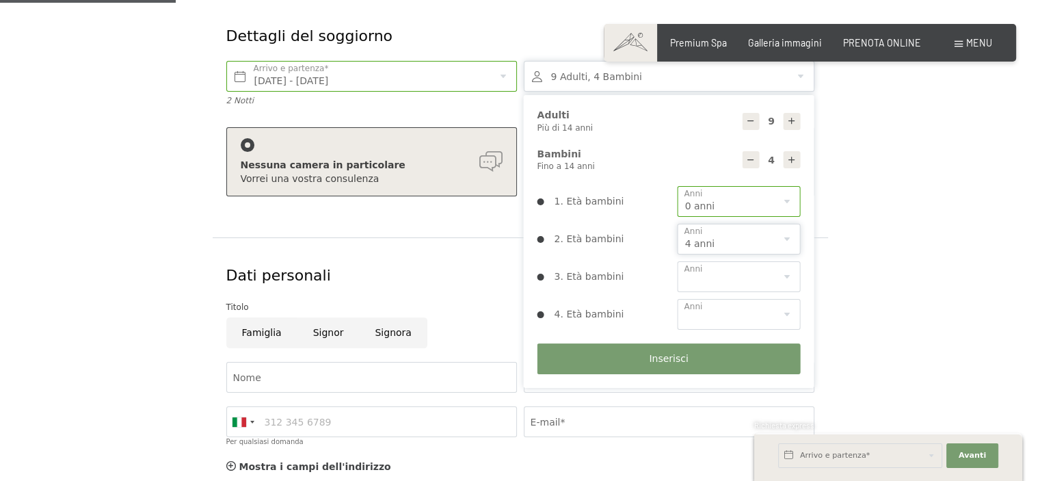
click at [678, 224] on select "0 1 2 3 4 5 6 7 8 9 10 11 12 13 14" at bounding box center [739, 239] width 123 height 31
click at [732, 272] on select "0 1 2 3 4 5 6 7 8 9 10 11 12 13 14" at bounding box center [739, 276] width 123 height 31
select select "10"
click at [678, 261] on select "0 1 2 3 4 5 6 7 8 9 10 11 12 13 14" at bounding box center [739, 276] width 123 height 31
click at [718, 313] on select "0 1 2 3 4 5 6 7 8 9 10 11 12 13 14" at bounding box center [739, 314] width 123 height 31
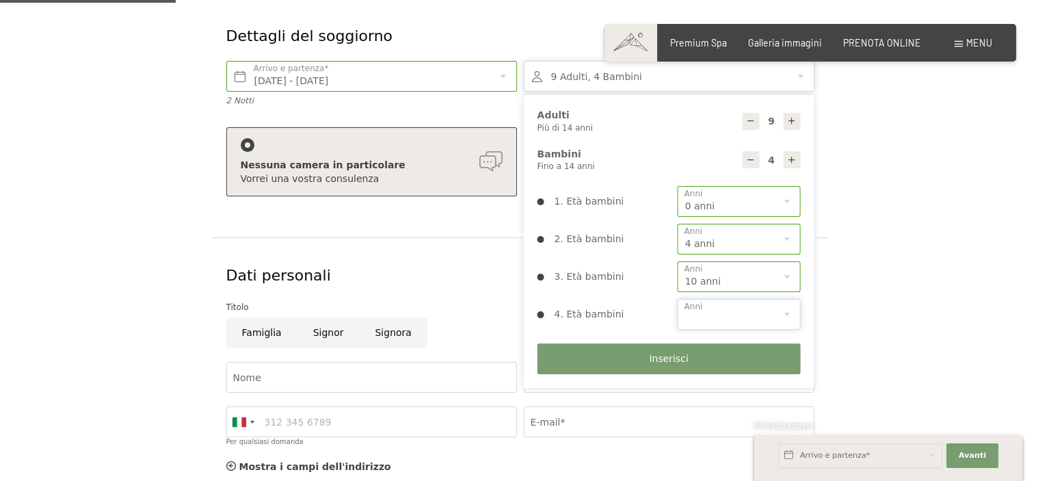
select select "12"
click at [678, 299] on select "0 1 2 3 4 5 6 7 8 9 10 11 12 13 14" at bounding box center [739, 314] width 123 height 31
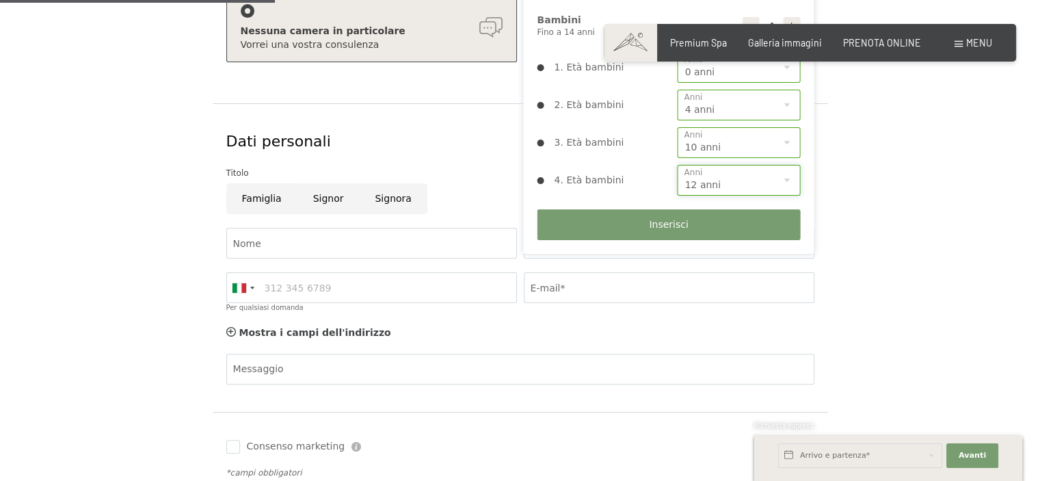
scroll to position [342, 0]
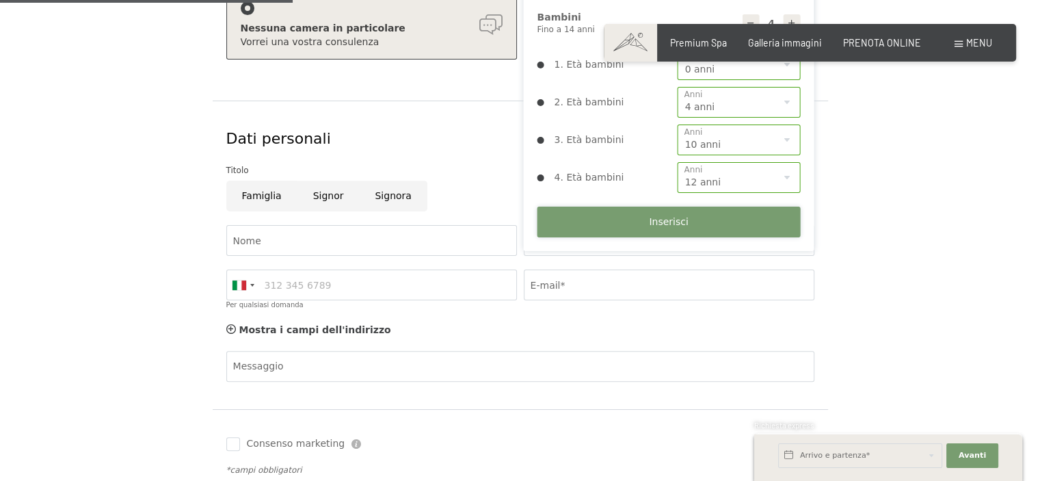
click at [650, 230] on button "Inserisci" at bounding box center [669, 222] width 263 height 31
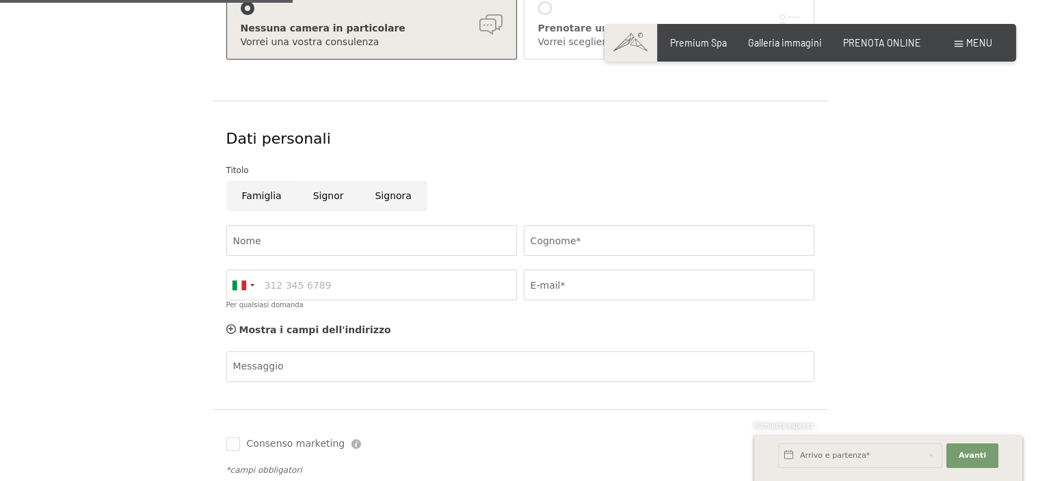
click at [244, 193] on input "Famiglia" at bounding box center [261, 196] width 71 height 31
radio input "true"
click at [261, 237] on input "Nome" at bounding box center [371, 240] width 291 height 31
type input "aliandra"
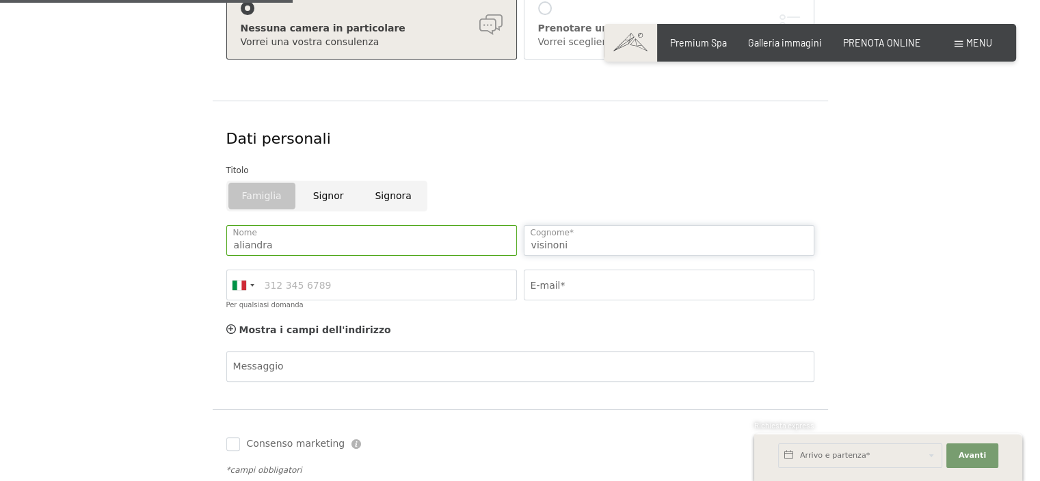
type input "visinoni"
type input "aliandra@gruppovisinoni.it"
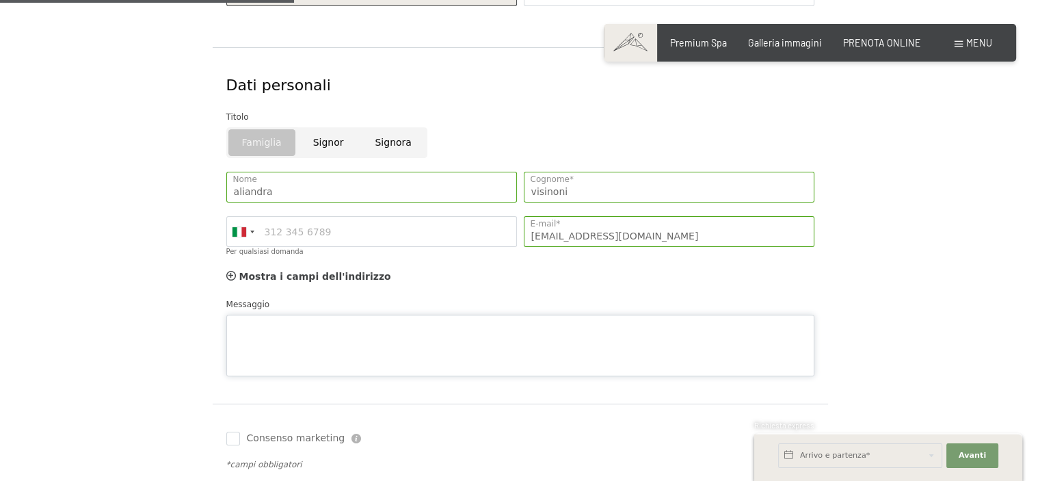
scroll to position [410, 0]
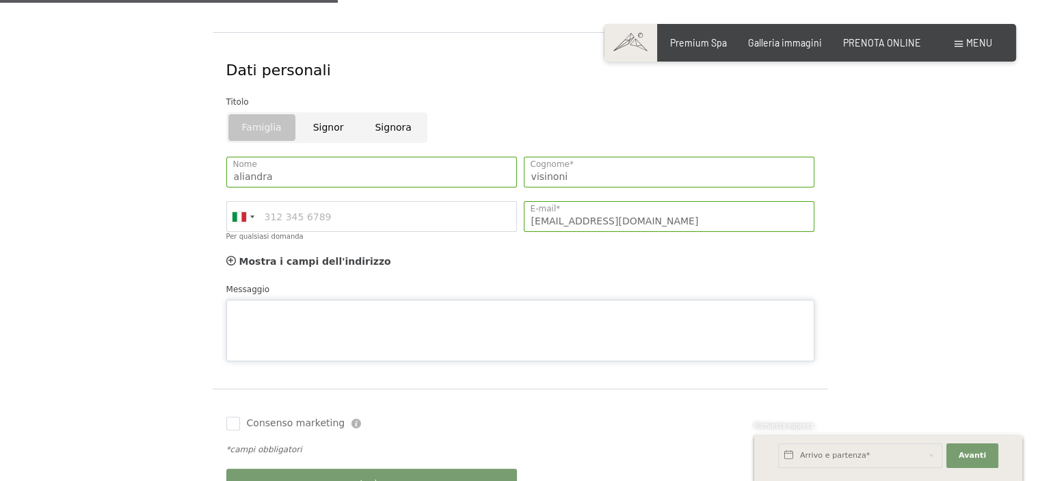
type textarea "b"
click at [322, 319] on textarea "Buonasera, con la presente sonona richiedere" at bounding box center [520, 331] width 588 height 62
click at [382, 315] on textarea "Buonasera, con la presente sono a richiedere" at bounding box center [520, 331] width 588 height 62
type textarea "Buonasera, con la presente sono a richiedere la vs migliore quotazione per le d…"
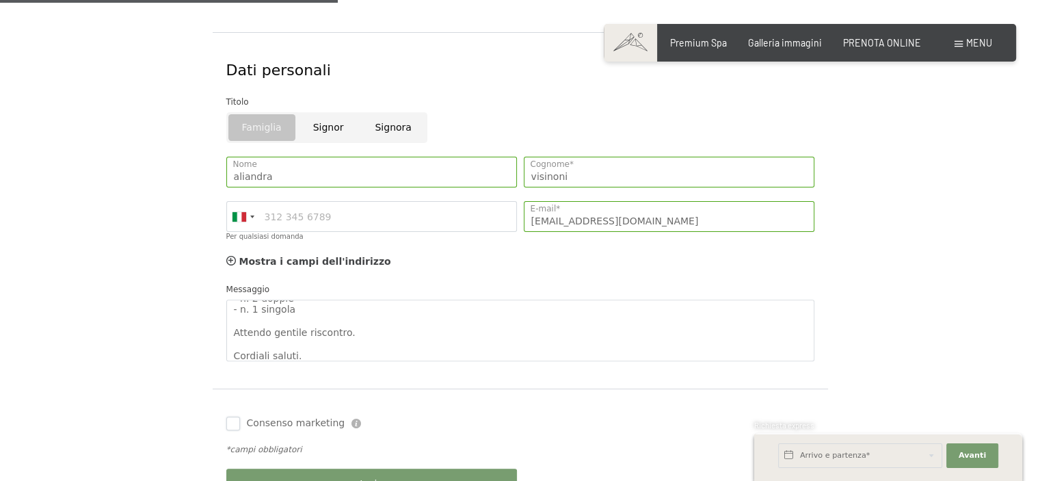
click at [233, 421] on input "Consenso marketing" at bounding box center [233, 424] width 14 height 14
checkbox input "true"
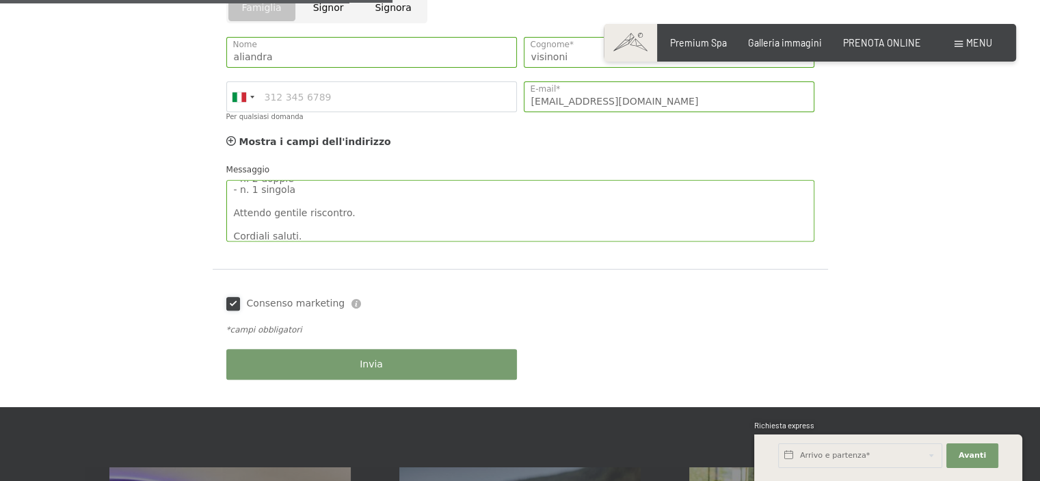
scroll to position [547, 0]
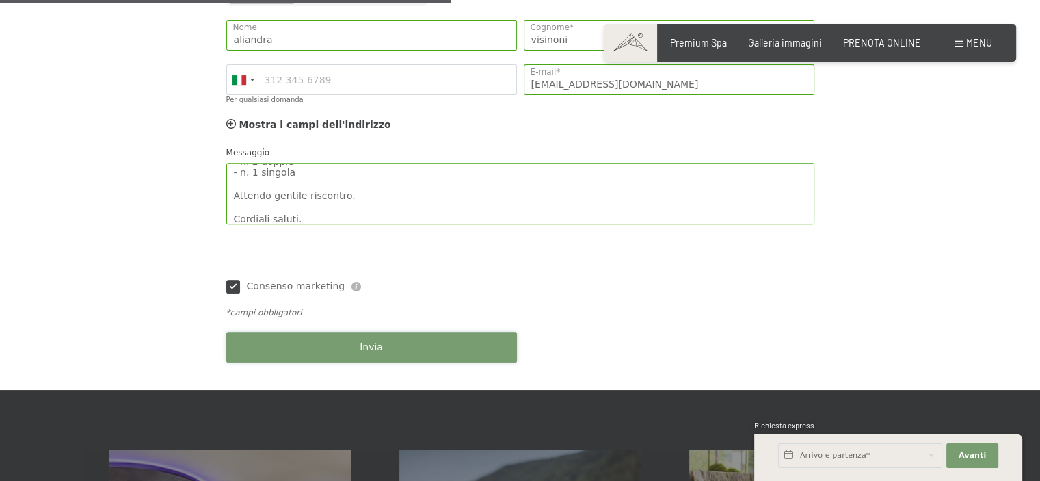
click at [363, 341] on span "Invia" at bounding box center [371, 348] width 23 height 14
